Goal: Information Seeking & Learning: Compare options

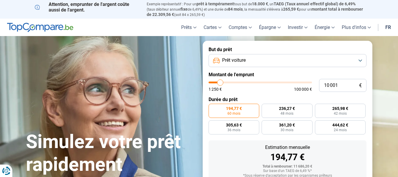
click at [360, 60] on button "Prêt voiture" at bounding box center [288, 60] width 158 height 13
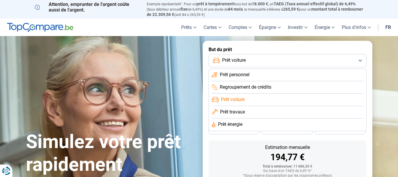
click at [332, 104] on li "Prêt voiture" at bounding box center [288, 99] width 152 height 12
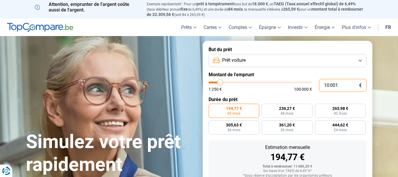
click at [339, 84] on input "10 001" at bounding box center [342, 85] width 47 height 13
type input "1 000"
type input "1250"
type input "100"
type input "1250"
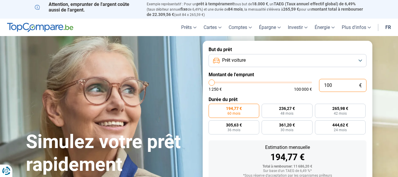
type input "10"
type input "1250"
type input "1"
type input "1250"
type input "12"
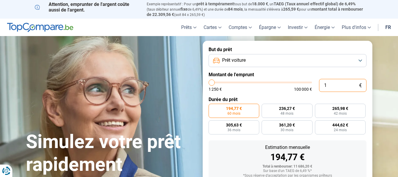
type input "1250"
type input "120"
type input "1250"
type input "1 200"
type input "1250"
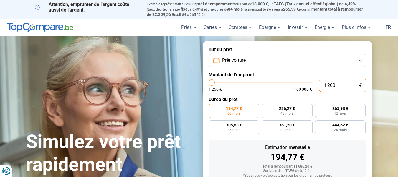
type input "12 000"
type input "12000"
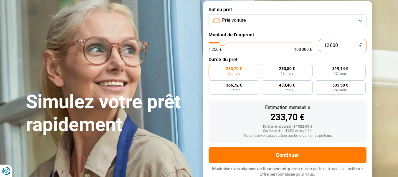
type input "12 000"
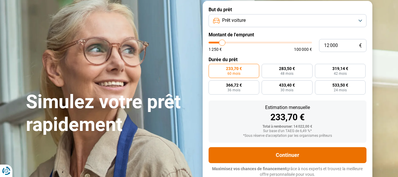
click at [278, 148] on button "Continuer" at bounding box center [288, 155] width 158 height 16
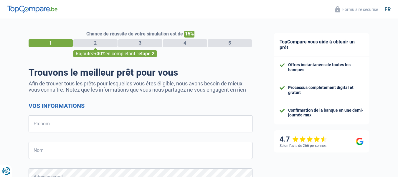
select select "32"
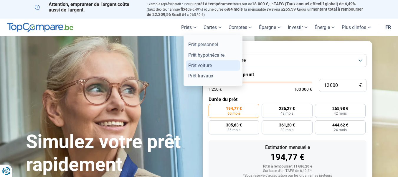
click at [197, 64] on link "Prêt voiture" at bounding box center [213, 65] width 54 height 10
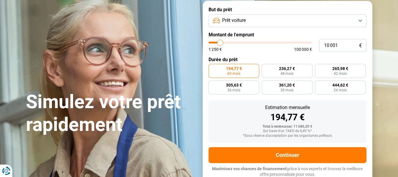
click at [361, 19] on button "Prêt voiture" at bounding box center [288, 20] width 158 height 13
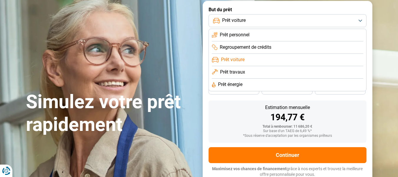
click at [362, 19] on button "Prêt voiture" at bounding box center [288, 20] width 158 height 13
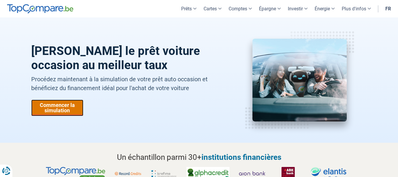
click at [71, 105] on link "Commencer la simulation" at bounding box center [57, 107] width 52 height 17
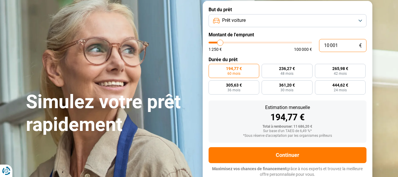
click at [339, 43] on input "10 001" at bounding box center [342, 45] width 47 height 13
type input "1 000"
type input "1250"
type input "100"
type input "1250"
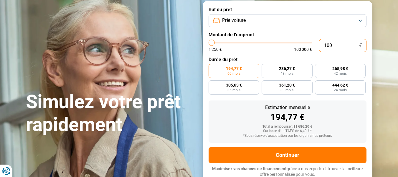
type input "10"
type input "1250"
type input "1"
type input "1250"
type input "0"
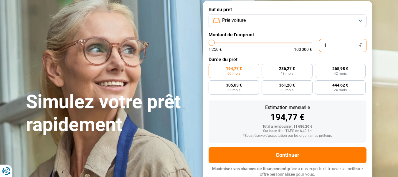
type input "1250"
type input "1 250"
type input "1250"
radio input "true"
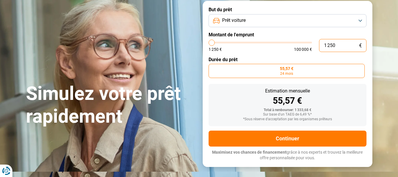
type input "12 507"
type input "12500"
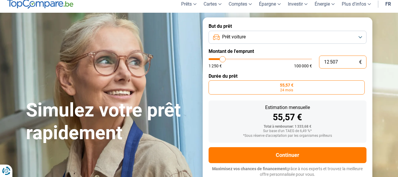
type input "125 075"
type input "100000"
type input "100 000"
type input "100000"
radio input "false"
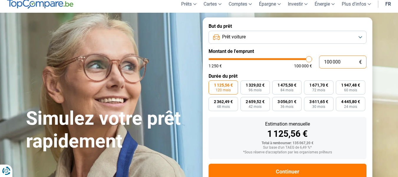
scroll to position [40, 0]
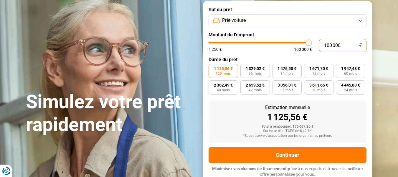
type input "10 000"
type input "10000"
type input "1 000"
type input "1250"
type input "100"
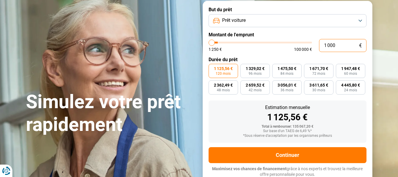
type input "1250"
type input "10"
type input "1250"
type input "1"
type input "1250"
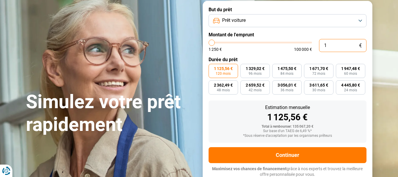
type input "0"
type input "1250"
type input "1 250"
type input "1250"
radio input "true"
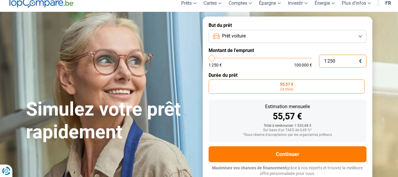
scroll to position [23, 0]
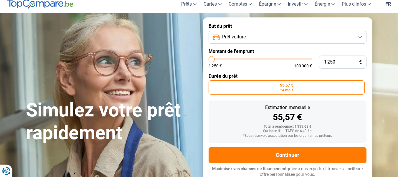
type input "3 750"
type input "3750"
type input "5 000"
type input "5000"
type input "5 750"
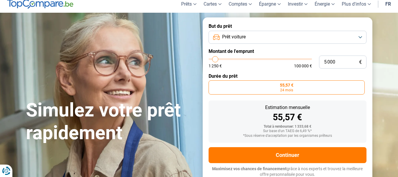
type input "5750"
type input "6 500"
type input "6500"
type input "6 750"
type input "6750"
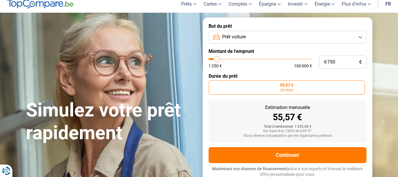
type input "7 250"
type input "7250"
type input "7 500"
type input "7500"
type input "8 250"
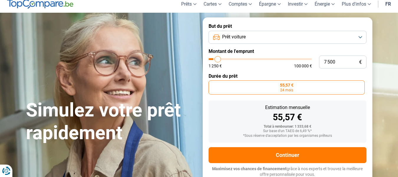
type input "8250"
type input "8 500"
type input "8500"
type input "8 750"
type input "8750"
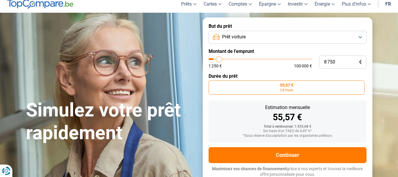
type input "9 500"
type input "9500"
type input "9 750"
type input "9750"
type input "10 000"
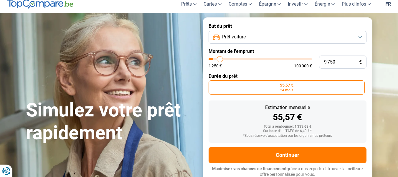
type input "10000"
type input "10 250"
type input "10250"
type input "11 000"
type input "11000"
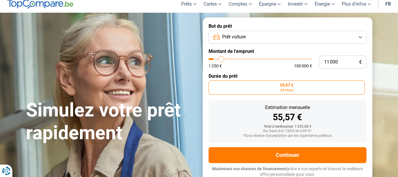
type input "11 250"
type input "11250"
type input "11 750"
type input "11750"
type input "12 000"
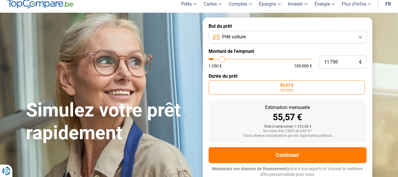
type input "12000"
type input "12 750"
type input "12750"
type input "13 250"
type input "13250"
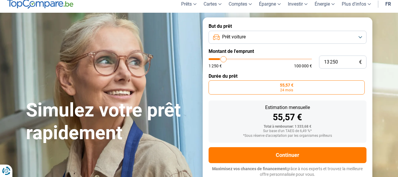
type input "14 000"
type input "14000"
type input "14 250"
type input "14250"
type input "14 500"
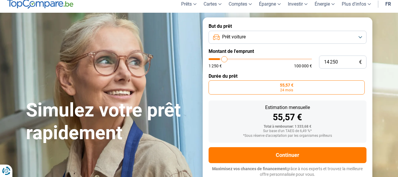
type input "14500"
type input "15 000"
type input "15000"
type input "15 750"
type input "15750"
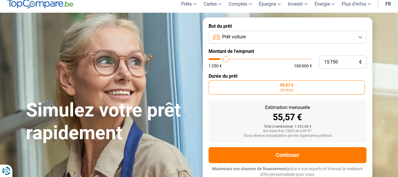
type input "16 000"
type input "16000"
type input "16 500"
type input "16500"
type input "17 250"
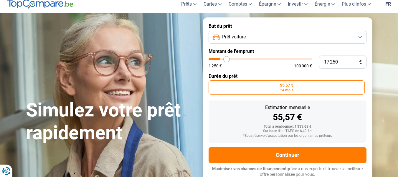
type input "17250"
type input "18 000"
type input "18000"
type input "18 750"
type input "18750"
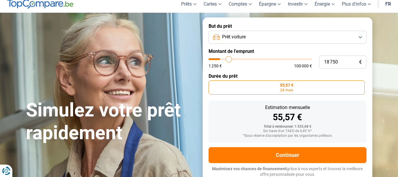
type input "19 250"
type input "19250"
type input "19 750"
type input "19750"
type input "20 250"
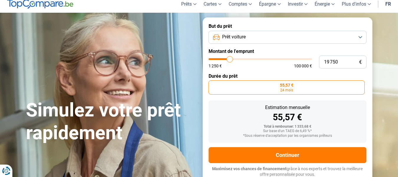
type input "20250"
type input "20 500"
type input "20500"
type input "21 250"
type input "21250"
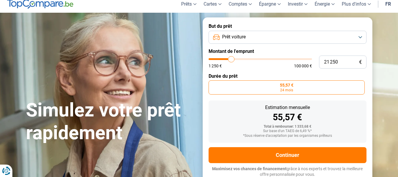
type input "21 500"
type input "21500"
type input "21 750"
type input "21750"
type input "22 000"
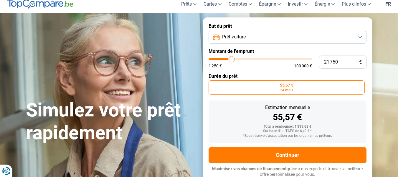
type input "22000"
type input "22 250"
type input "22250"
type input "22 000"
type input "22000"
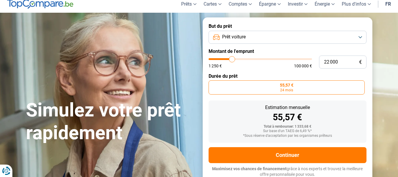
type input "21 750"
type input "21750"
type input "21 500"
type input "21500"
type input "21 250"
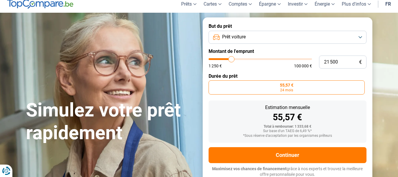
type input "21250"
type input "20 750"
type input "20750"
type input "20 000"
type input "20000"
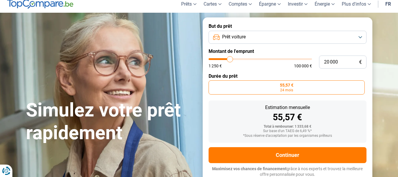
type input "19 750"
type input "19750"
type input "19 250"
type input "19250"
type input "19 000"
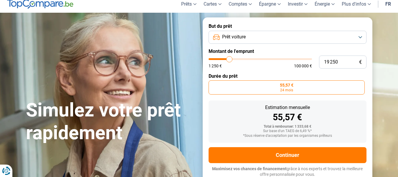
type input "19000"
type input "18 750"
type input "18750"
type input "18 500"
type input "18500"
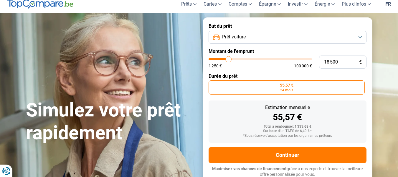
type input "18 000"
type input "18000"
type input "17 750"
type input "17750"
type input "17 500"
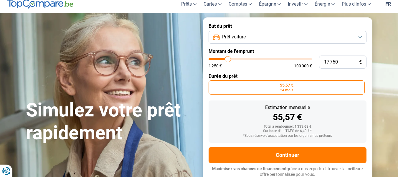
type input "17500"
type input "17 250"
type input "17250"
type input "17 000"
type input "17000"
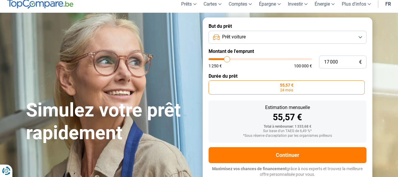
type input "16 500"
type input "16500"
type input "16 250"
type input "16250"
type input "16 000"
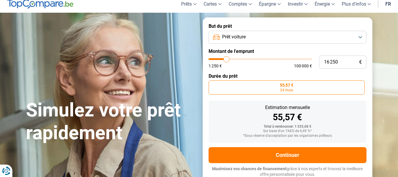
type input "16000"
type input "15 750"
type input "15750"
type input "15 500"
type input "15500"
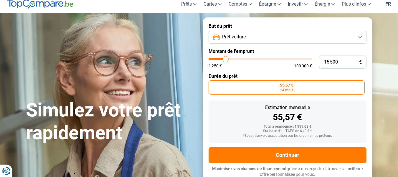
type input "15 000"
type input "15000"
type input "14 750"
type input "14750"
type input "14 500"
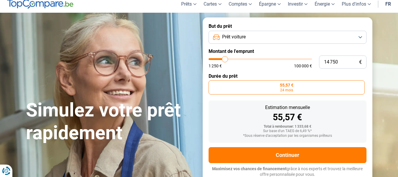
type input "14500"
type input "14 250"
type input "14250"
type input "14 000"
type input "14000"
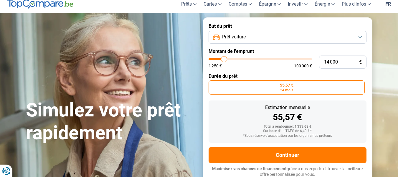
type input "13 500"
type input "13500"
type input "13 250"
type input "13250"
type input "13 000"
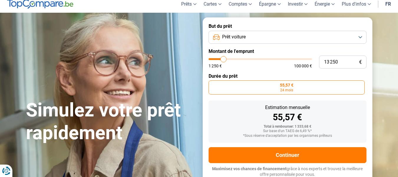
type input "13000"
type input "12 750"
type input "12750"
type input "12 500"
type input "12500"
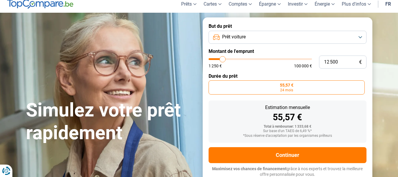
type input "12 000"
type input "12000"
type input "11 750"
type input "11750"
type input "11 500"
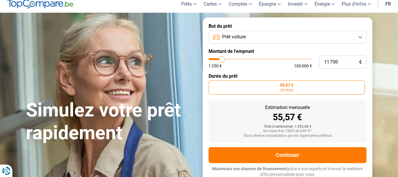
type input "11500"
type input "11 250"
type input "11250"
type input "11 000"
type input "11000"
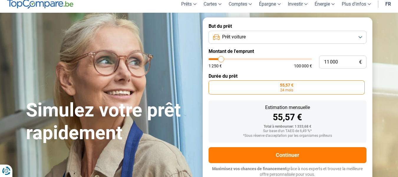
type input "10 500"
type input "10500"
type input "10 250"
drag, startPoint x: 214, startPoint y: 58, endPoint x: 221, endPoint y: 64, distance: 8.6
type input "10250"
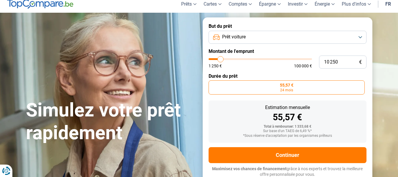
click at [221, 60] on input "range" at bounding box center [261, 59] width 104 height 2
radio input "false"
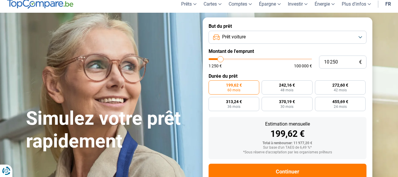
scroll to position [40, 0]
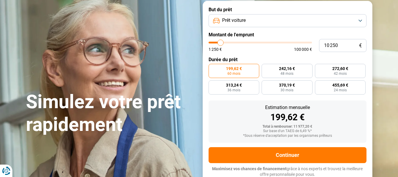
type input "8 750"
type input "8750"
type input "8 500"
type input "8500"
type input "8 250"
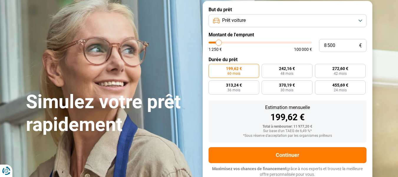
type input "8250"
type input "8 000"
type input "8000"
type input "7 500"
type input "7500"
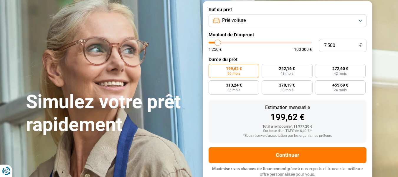
click at [218, 42] on input "range" at bounding box center [261, 43] width 104 height 2
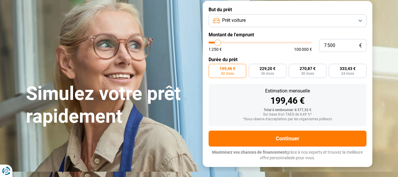
scroll to position [23, 0]
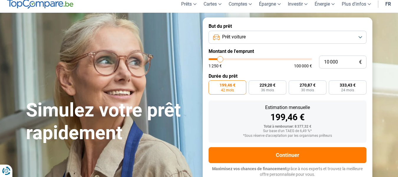
click at [221, 58] on input "range" at bounding box center [261, 59] width 104 height 2
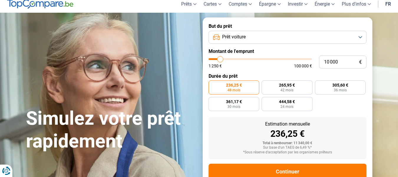
scroll to position [40, 0]
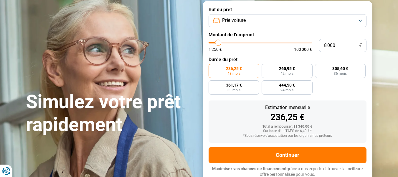
click at [219, 42] on input "range" at bounding box center [261, 43] width 104 height 2
